Goal: Transaction & Acquisition: Download file/media

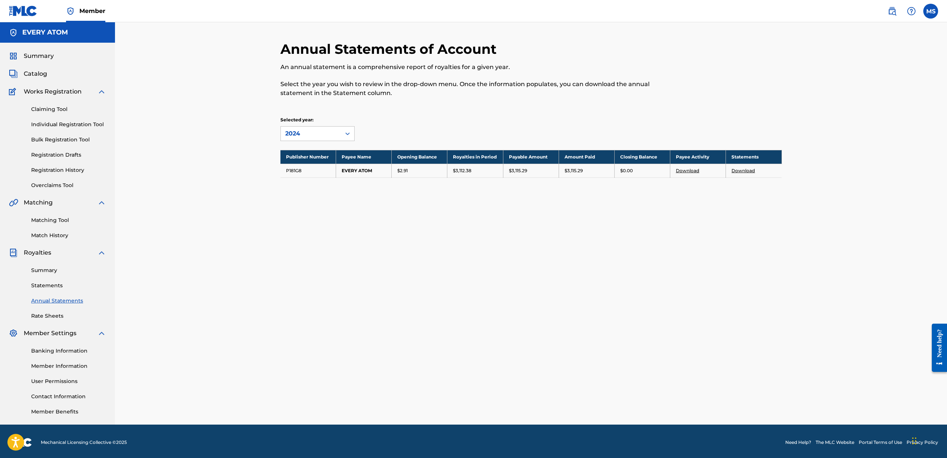
click at [741, 170] on link "Download" at bounding box center [742, 171] width 23 height 6
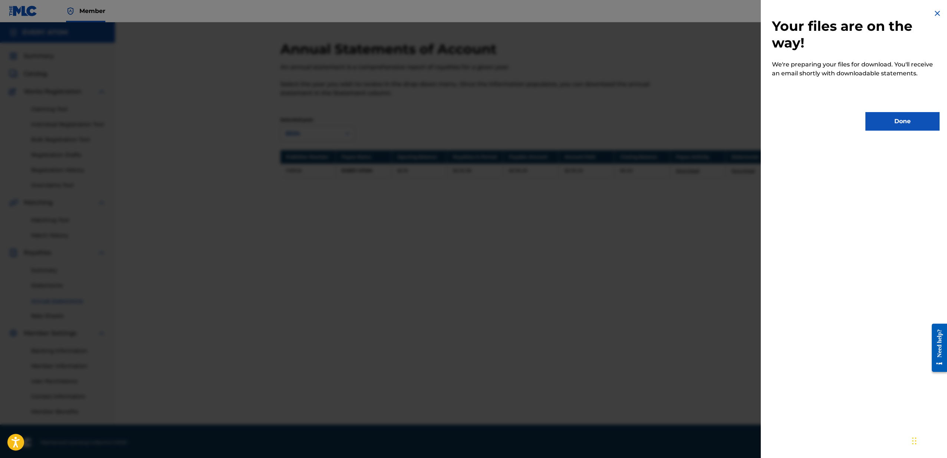
click at [885, 116] on button "Done" at bounding box center [902, 121] width 74 height 19
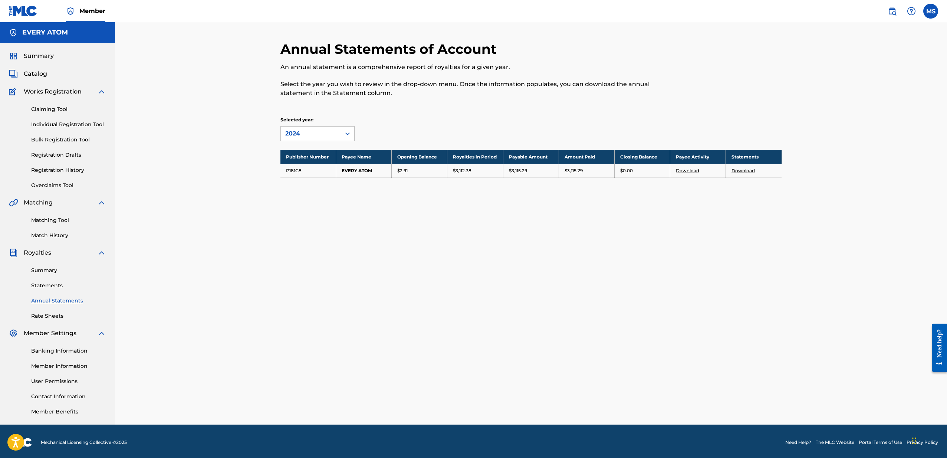
click at [60, 57] on div "Summary" at bounding box center [57, 56] width 97 height 9
click at [52, 57] on span "Summary" at bounding box center [39, 56] width 30 height 9
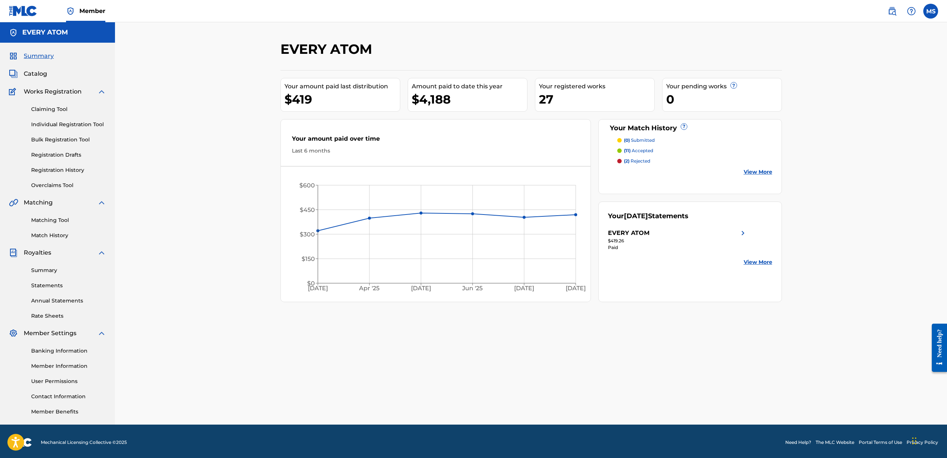
click at [756, 261] on link "View More" at bounding box center [757, 262] width 29 height 8
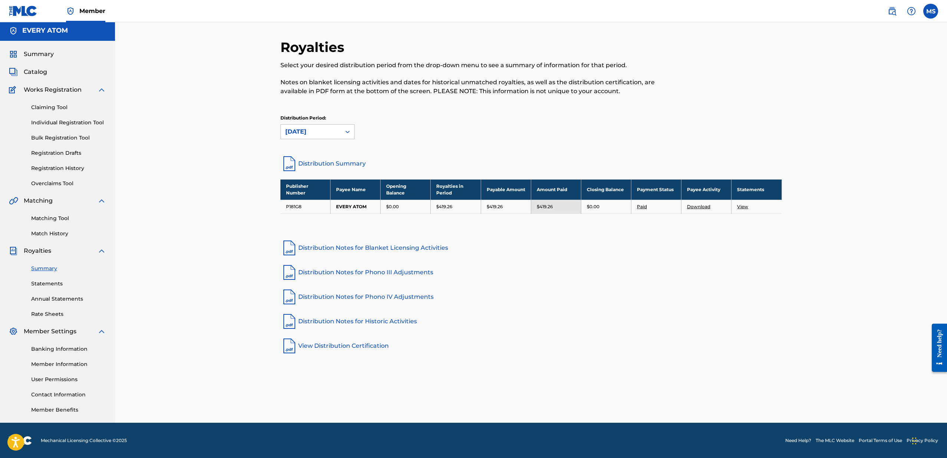
scroll to position [3, 0]
click at [46, 268] on link "Summary" at bounding box center [68, 268] width 75 height 8
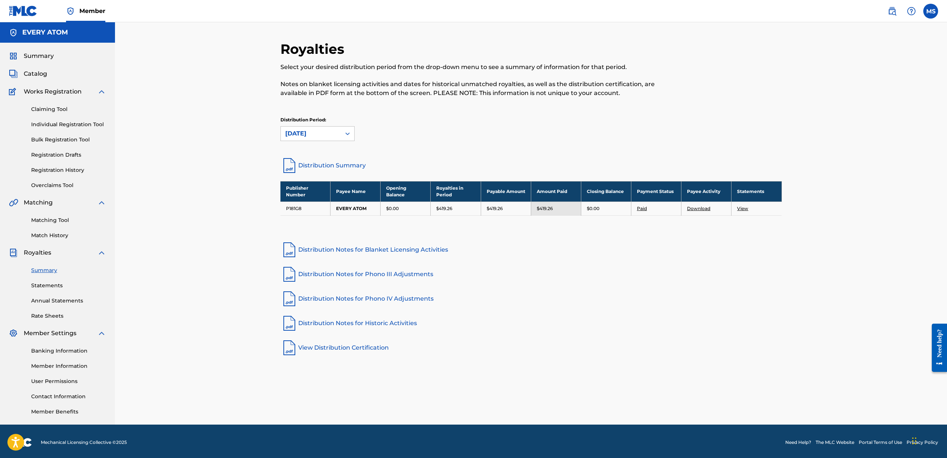
click at [47, 284] on link "Statements" at bounding box center [68, 285] width 75 height 8
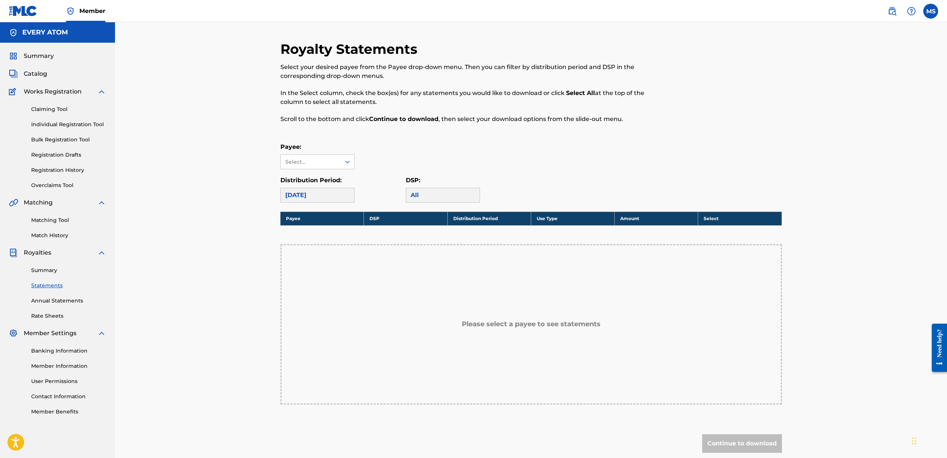
click at [42, 273] on link "Summary" at bounding box center [68, 270] width 75 height 8
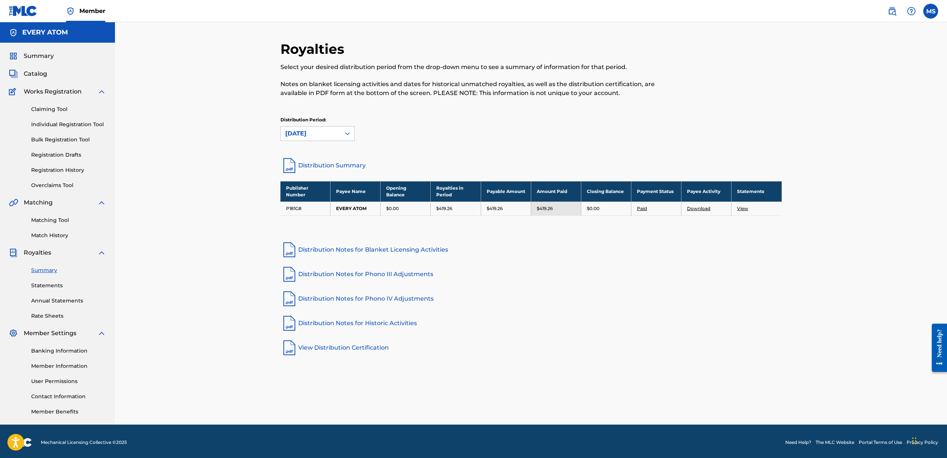
click at [54, 301] on link "Annual Statements" at bounding box center [68, 301] width 75 height 8
